Goal: Task Accomplishment & Management: Manage account settings

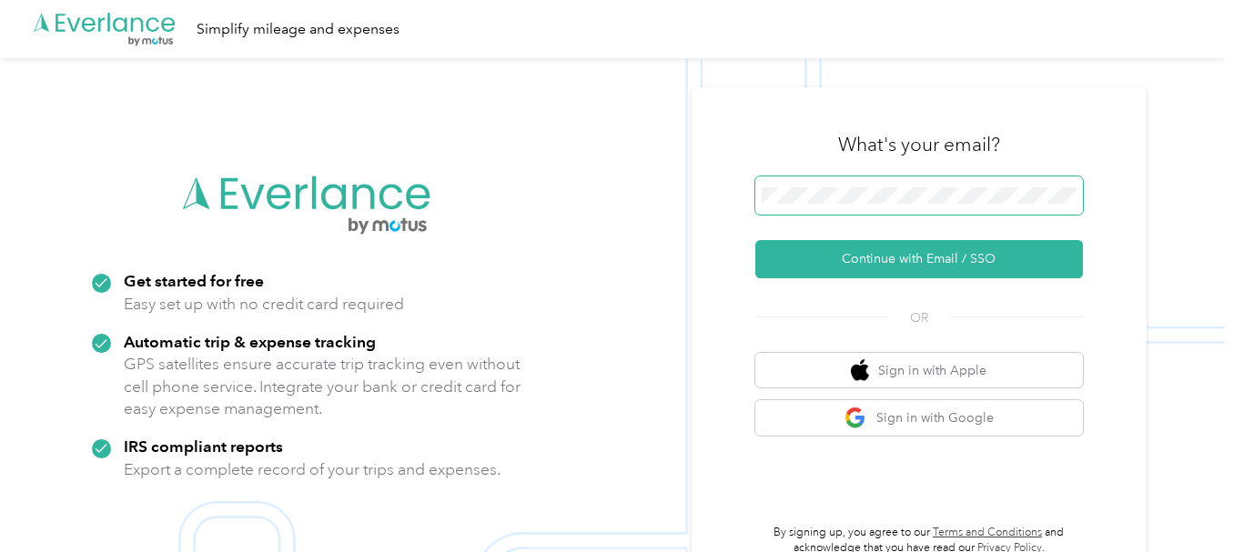
click at [872, 187] on span at bounding box center [919, 196] width 328 height 38
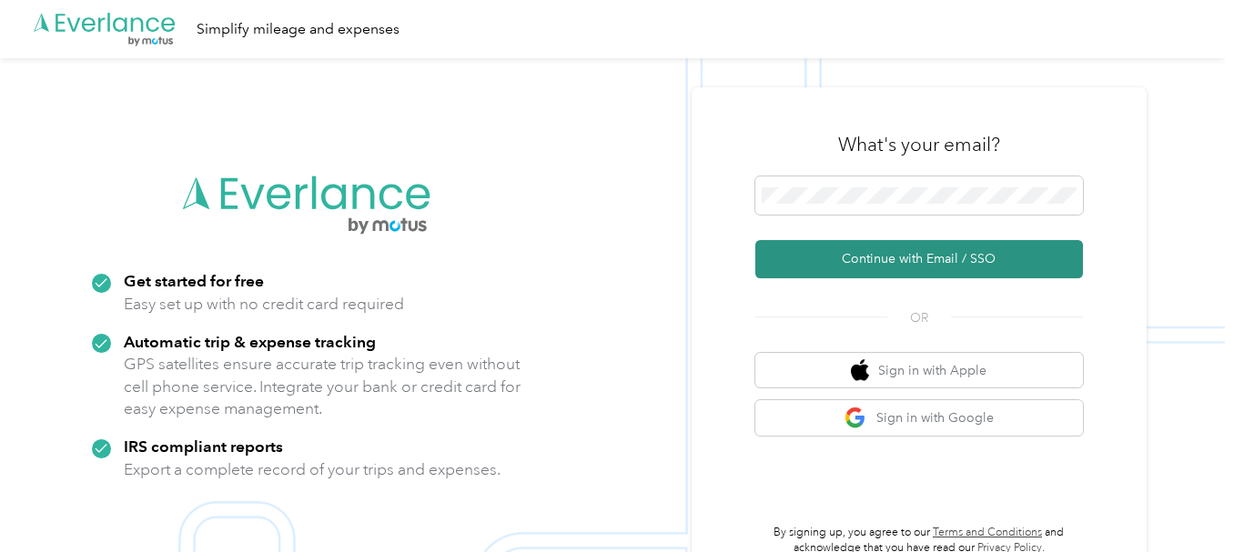
click at [873, 258] on button "Continue with Email / SSO" at bounding box center [919, 259] width 328 height 38
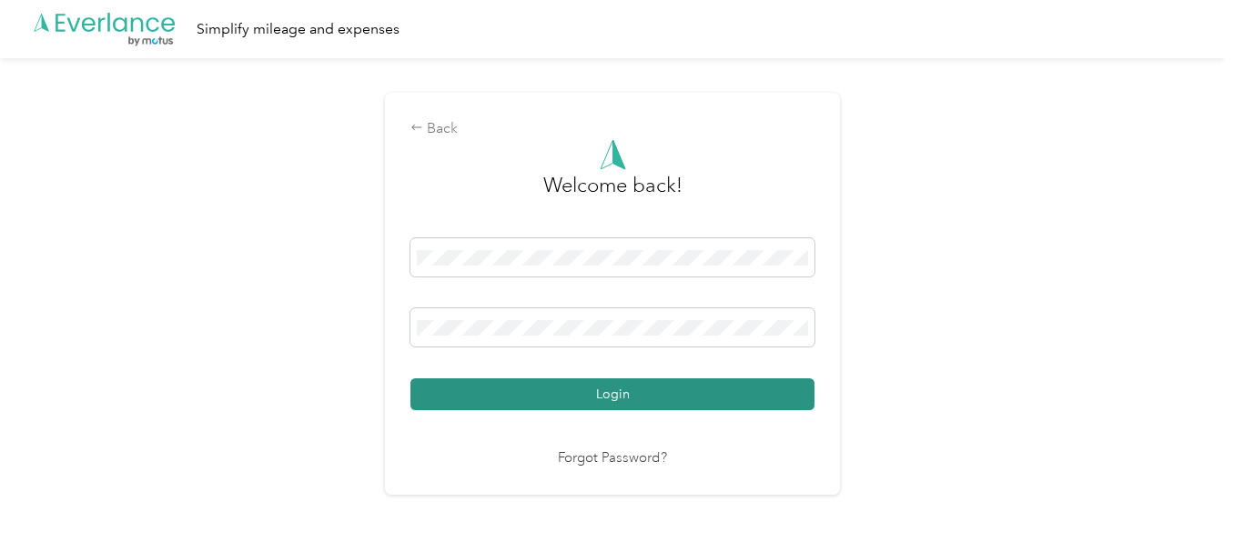
click at [563, 388] on button "Login" at bounding box center [612, 395] width 404 height 32
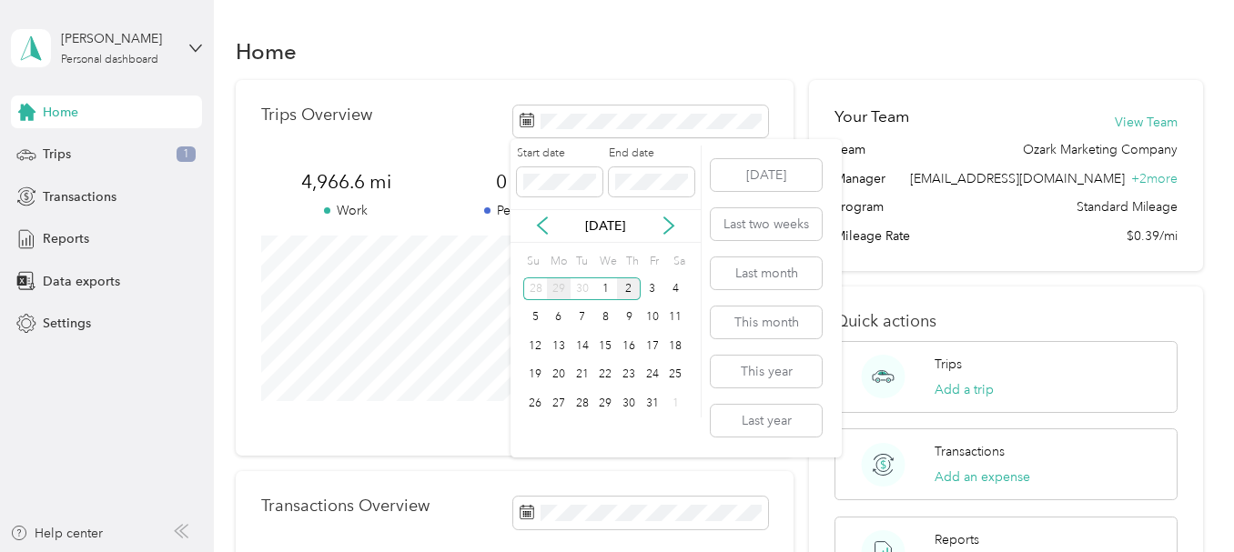
click at [555, 290] on div "29" at bounding box center [559, 289] width 24 height 23
click at [653, 171] on span at bounding box center [652, 181] width 86 height 29
click at [653, 173] on span at bounding box center [652, 181] width 86 height 29
click at [628, 401] on div "2" at bounding box center [629, 403] width 24 height 23
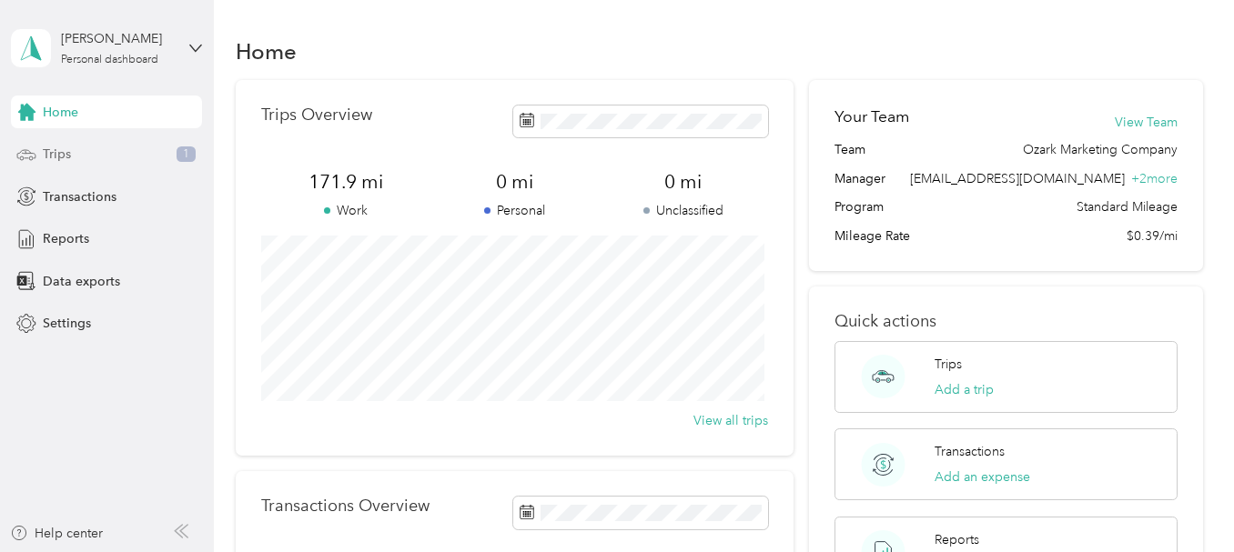
click at [64, 148] on span "Trips" at bounding box center [57, 154] width 28 height 19
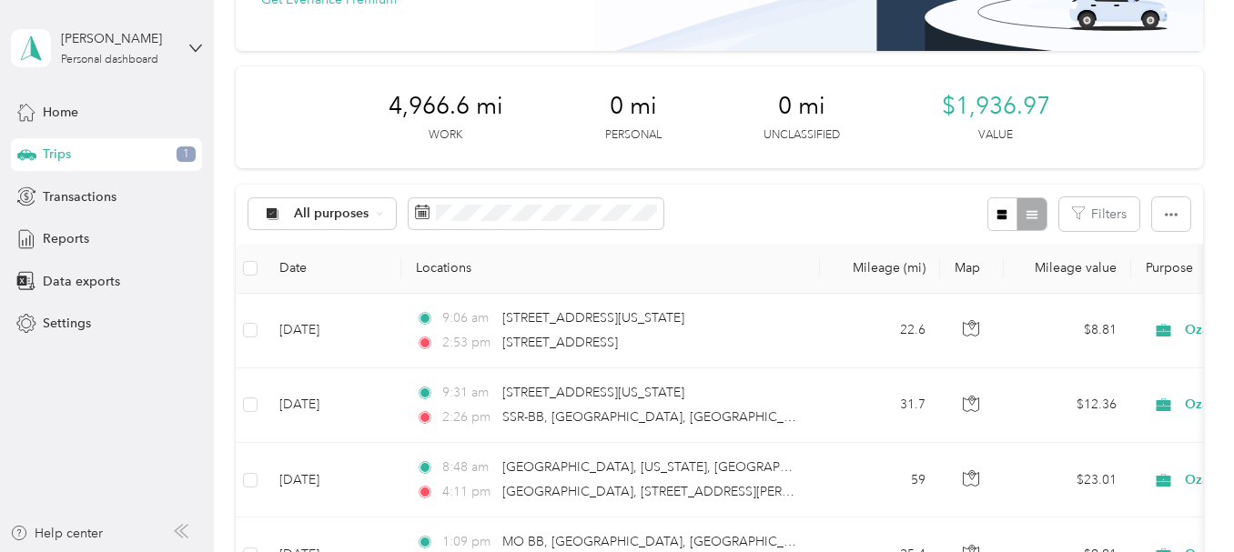
scroll to position [273, 0]
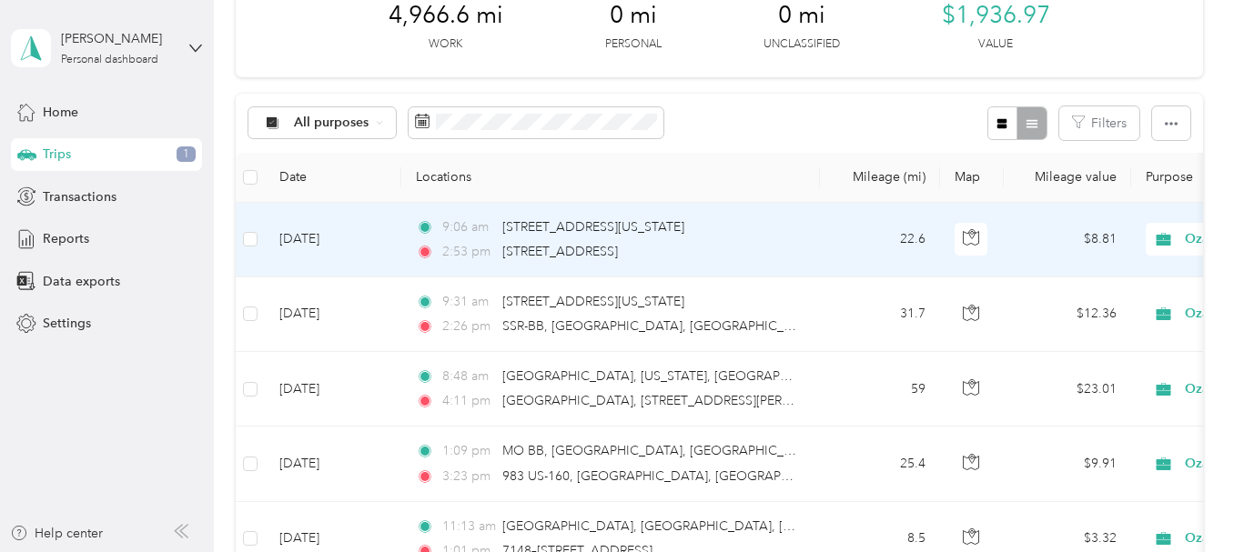
click at [328, 234] on td "[DATE]" at bounding box center [333, 240] width 136 height 75
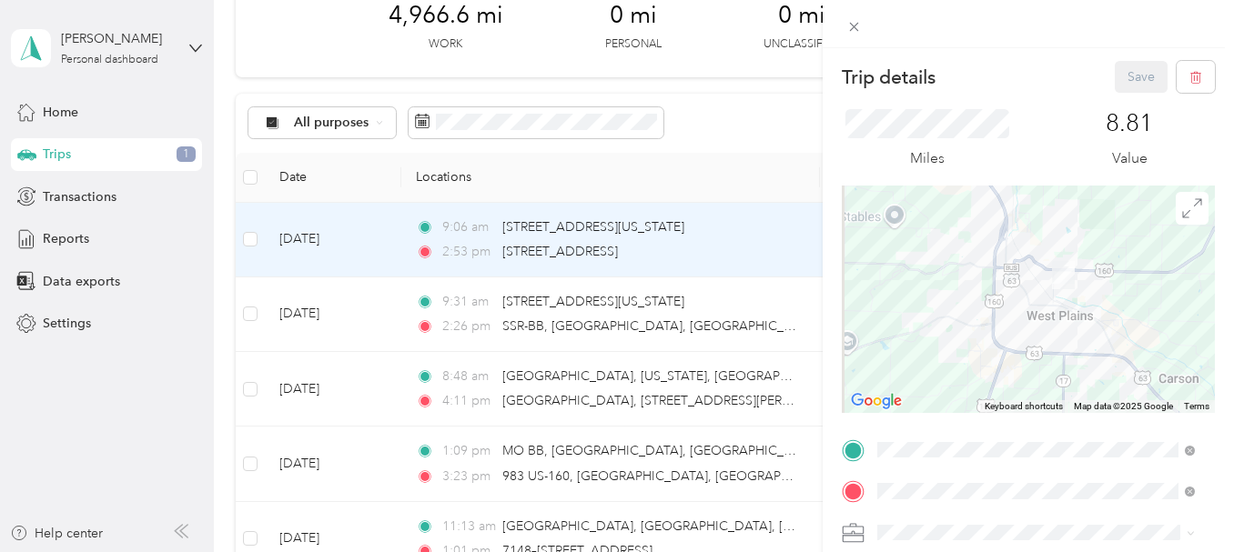
click at [71, 240] on div "Trip details Save This trip cannot be edited because it is either under review,…" at bounding box center [617, 276] width 1234 height 552
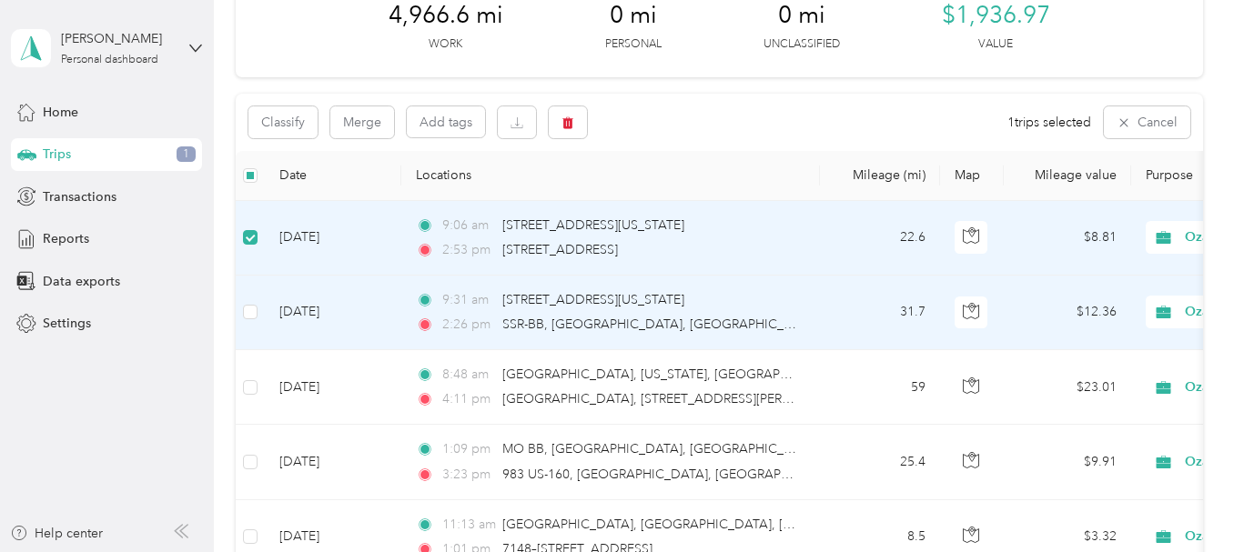
click at [242, 306] on td at bounding box center [250, 313] width 29 height 75
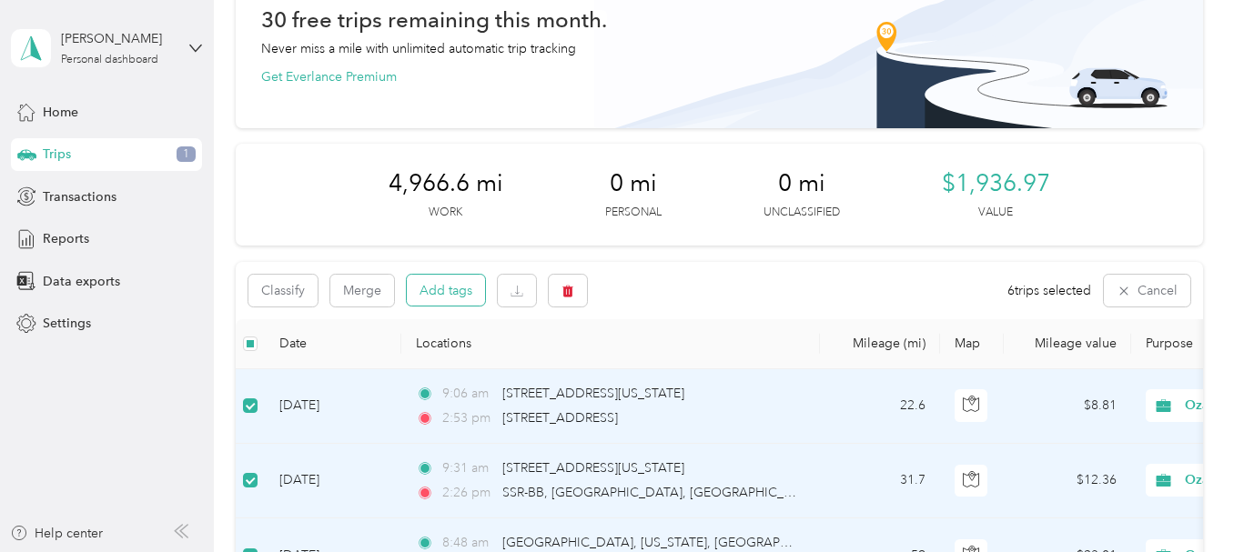
scroll to position [91, 0]
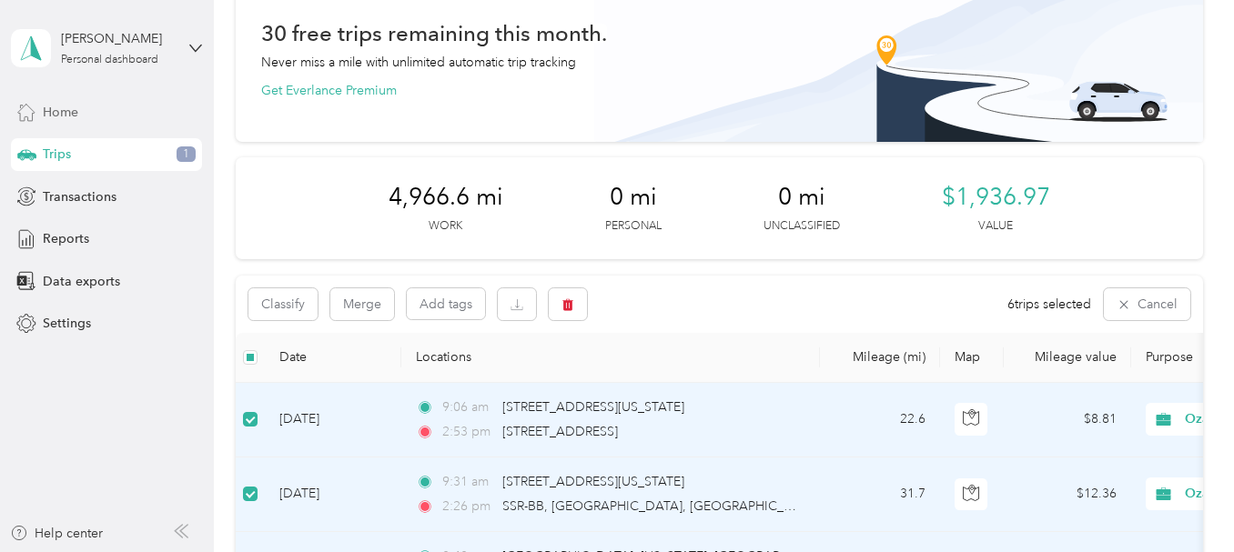
click at [52, 106] on span "Home" at bounding box center [60, 112] width 35 height 19
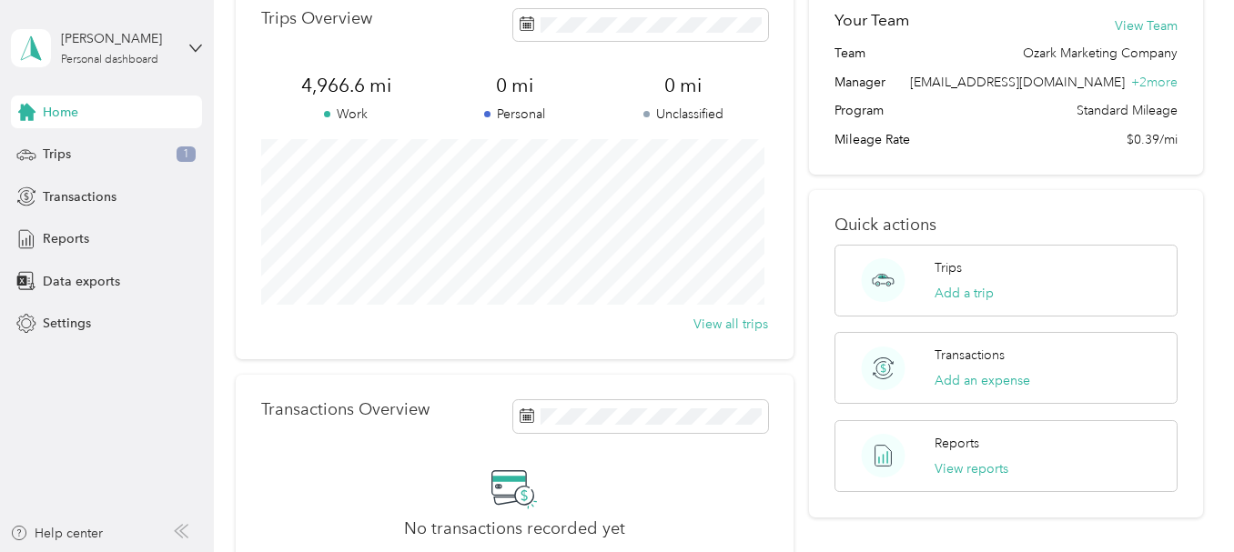
scroll to position [91, 0]
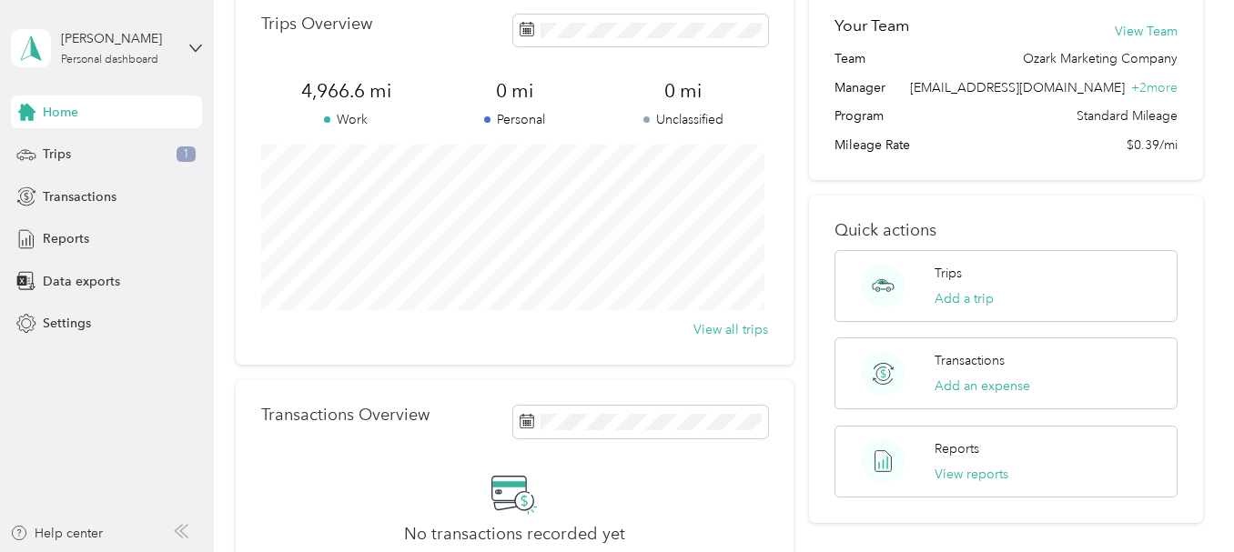
click at [996, 176] on div "Your Team View Team Team Ozark Marketing Company Manager [EMAIL_ADDRESS][DOMAIN…" at bounding box center [1005, 84] width 393 height 191
click at [83, 249] on div "Reports" at bounding box center [106, 239] width 191 height 33
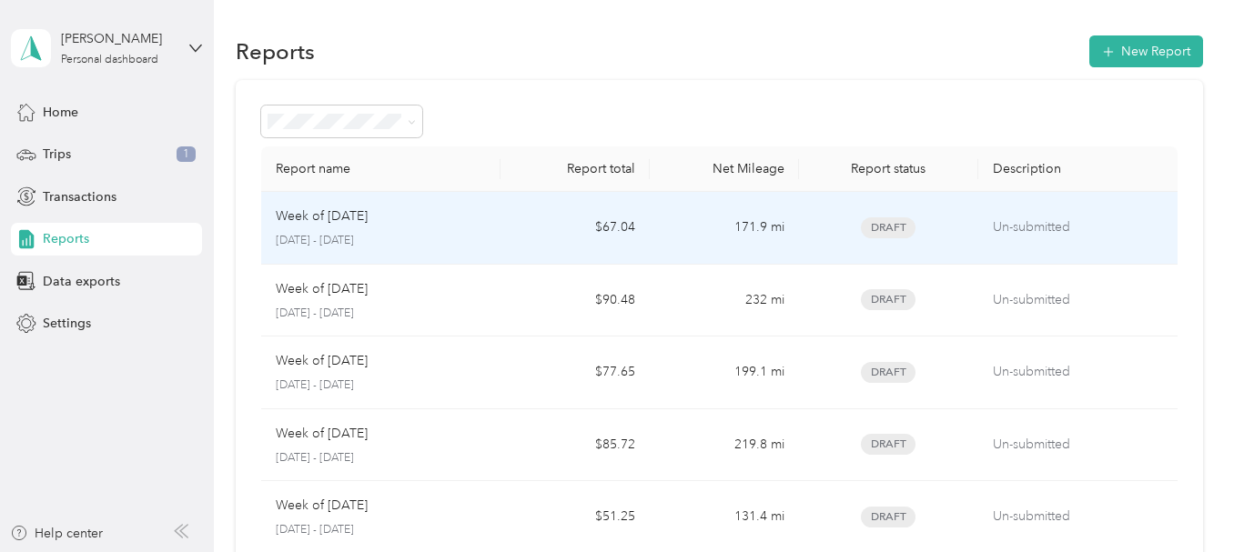
click at [978, 221] on td "Un-submitted" at bounding box center [1077, 228] width 199 height 73
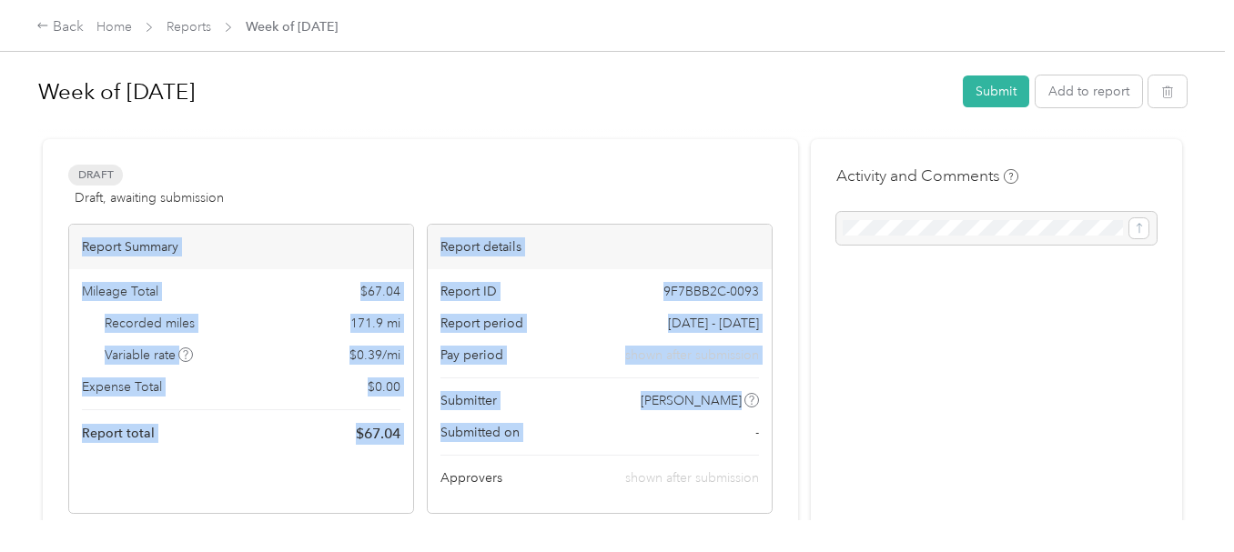
drag, startPoint x: 77, startPoint y: 241, endPoint x: 715, endPoint y: 413, distance: 660.7
click at [741, 417] on div "Report Summary Mileage Total $ 67.04 Recorded miles 171.9 mi Variable rate $ 0.…" at bounding box center [420, 369] width 704 height 290
copy div "Report Summary Mileage Total $ 67.04 Recorded miles 171.9 mi Variable rate $ 0.…"
